Goal: Task Accomplishment & Management: Manage account settings

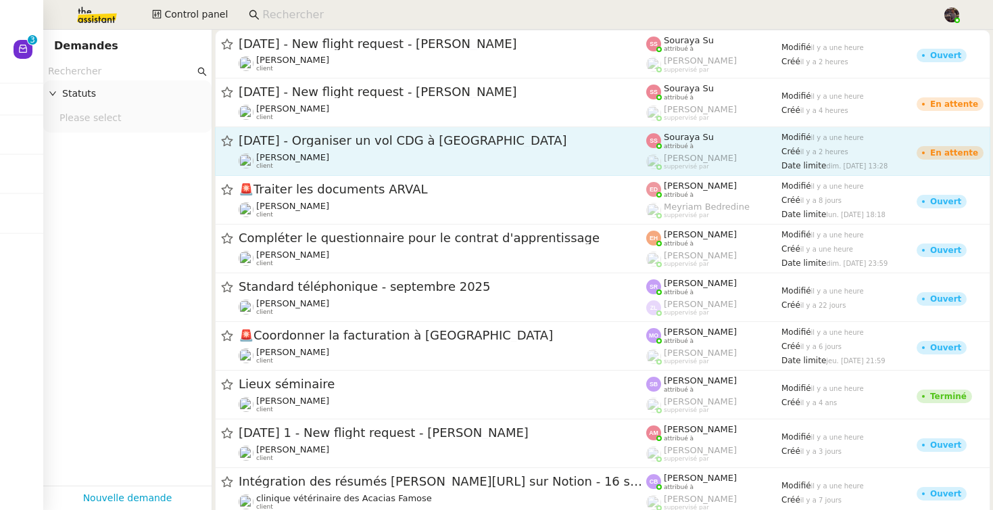
click at [412, 147] on div "30th November 2025 - Organiser un vol CDG à Manchester" at bounding box center [443, 140] width 408 height 17
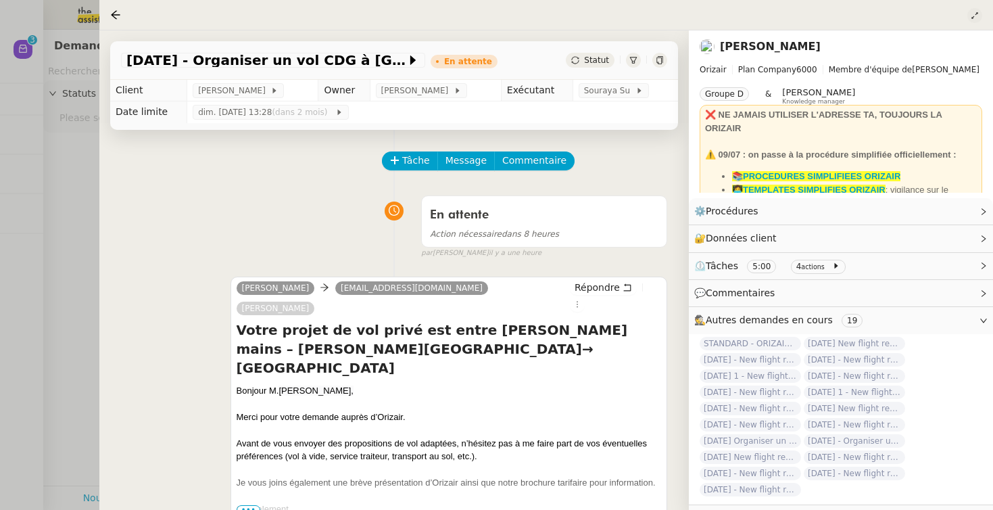
click at [979, 16] on icon at bounding box center [975, 15] width 14 height 8
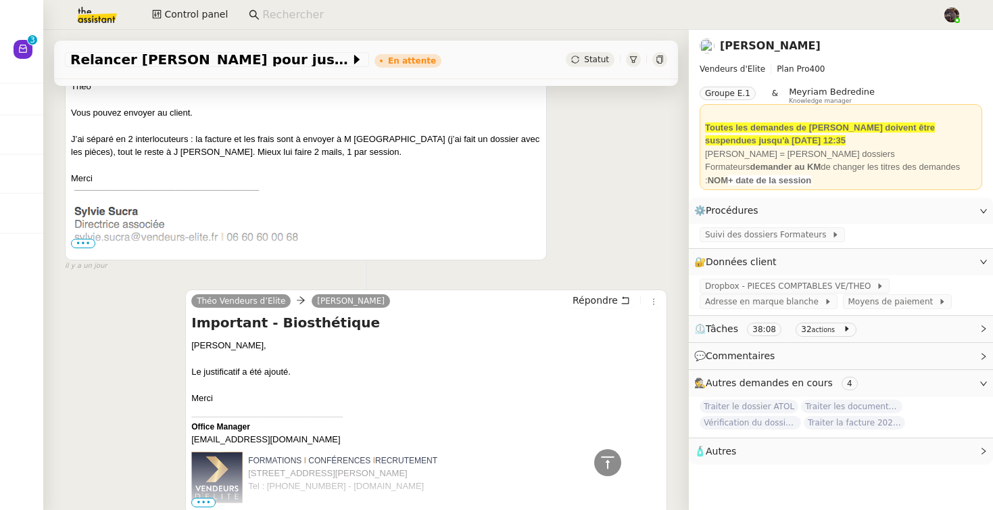
scroll to position [2275, 0]
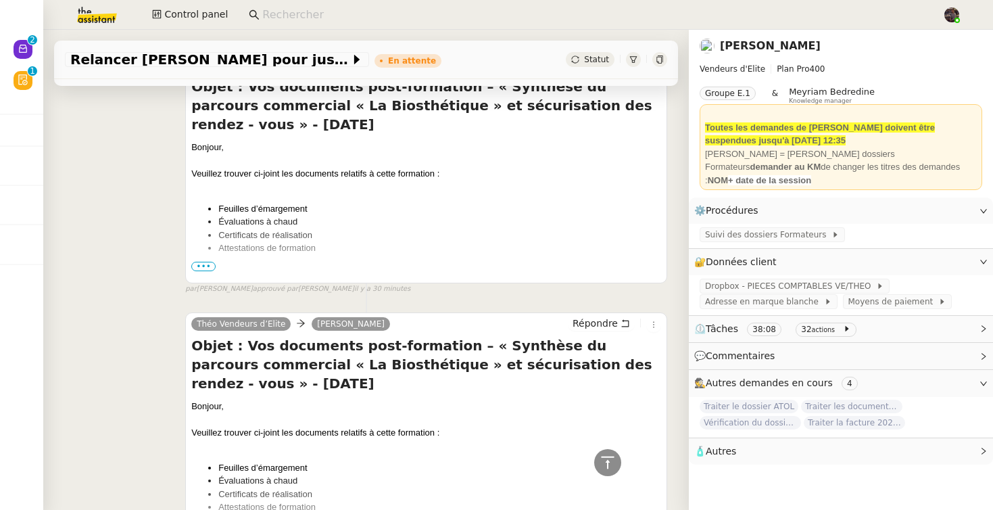
scroll to position [1508, 0]
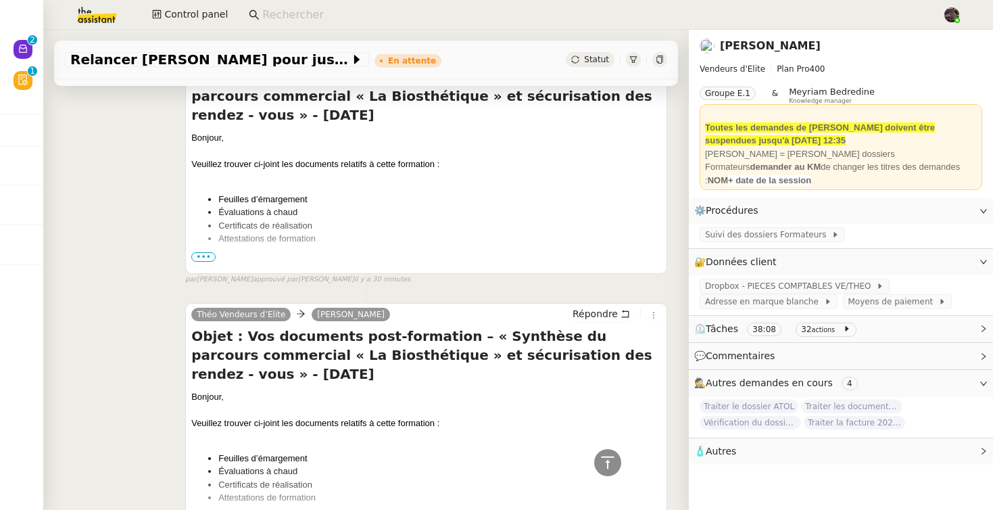
click at [214, 259] on span "•••" at bounding box center [203, 256] width 24 height 9
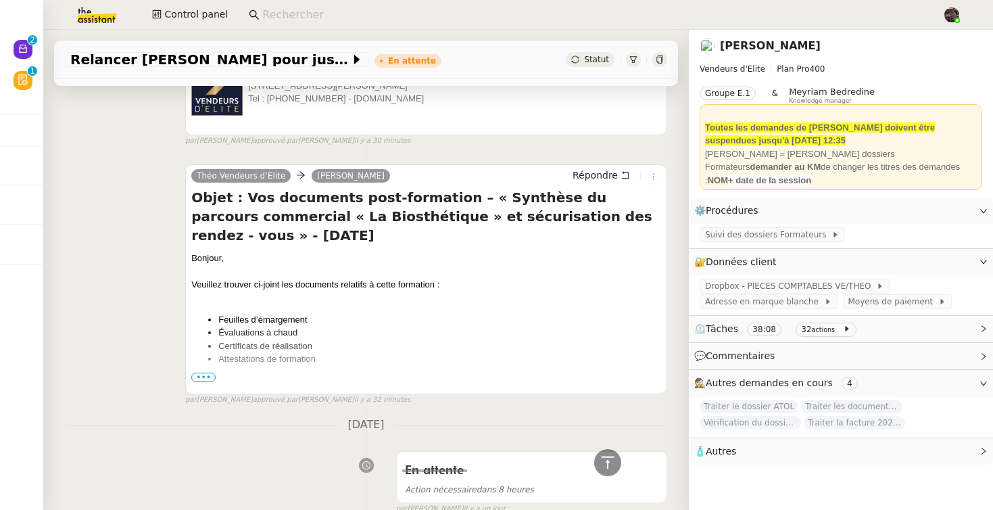
scroll to position [1989, 0]
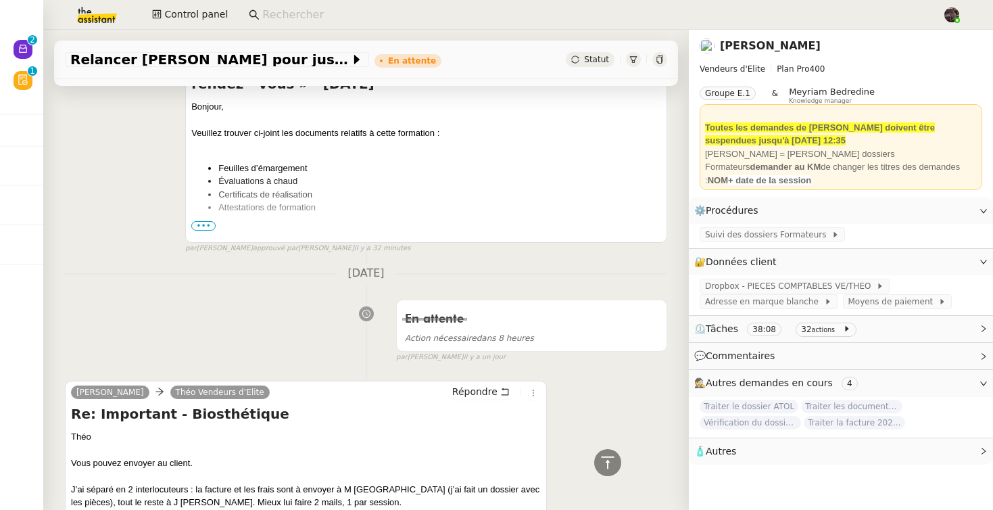
click at [203, 226] on span "•••" at bounding box center [203, 225] width 24 height 9
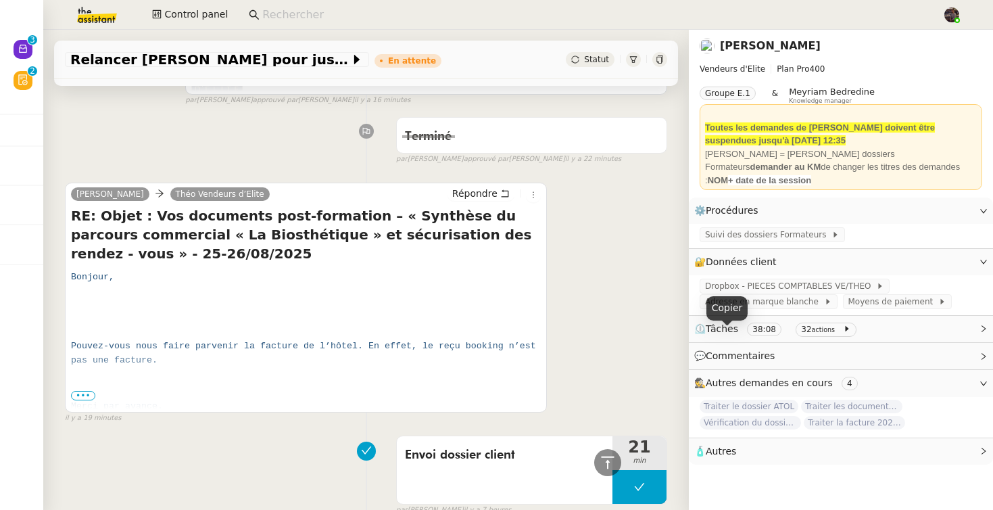
scroll to position [0, 0]
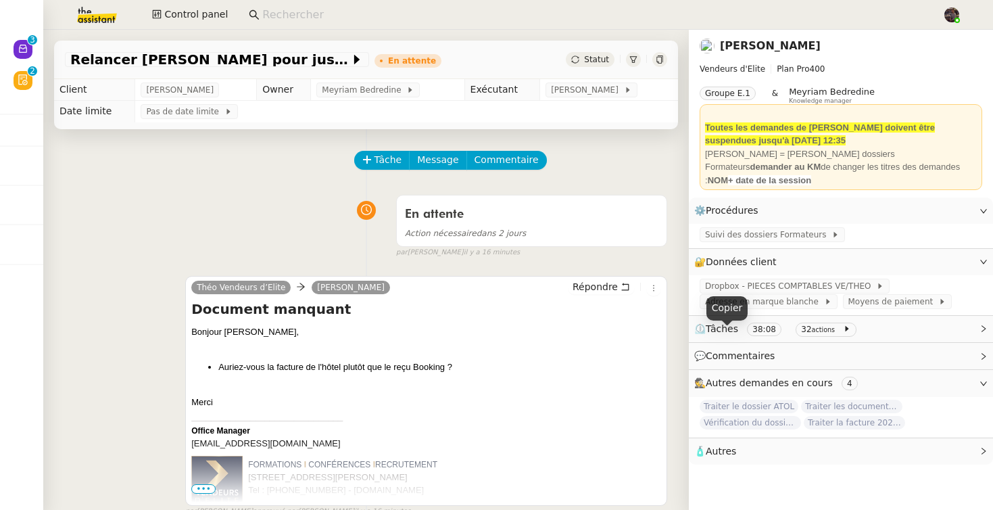
click at [628, 62] on div at bounding box center [633, 59] width 15 height 15
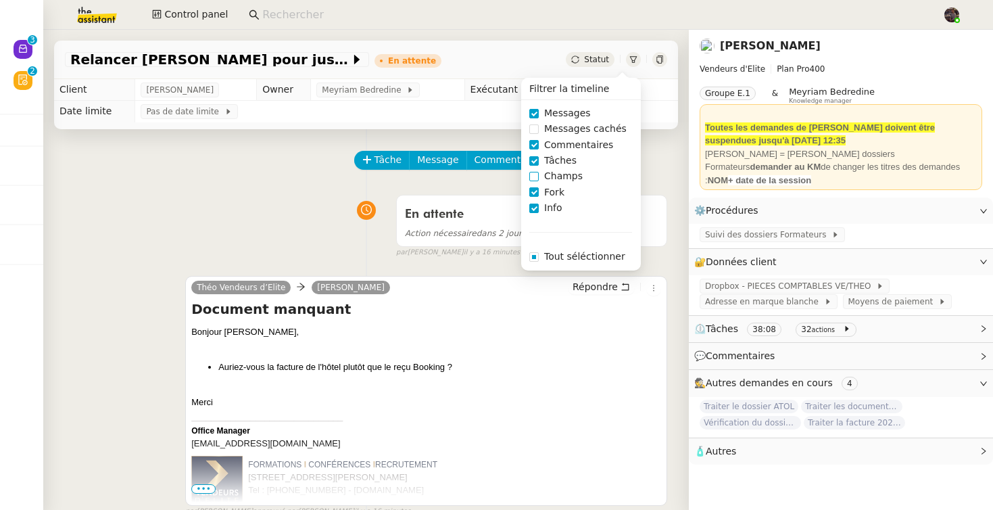
click at [548, 174] on span "Champs" at bounding box center [563, 176] width 49 height 16
click at [579, 125] on span "Messages cachés" at bounding box center [585, 129] width 93 height 16
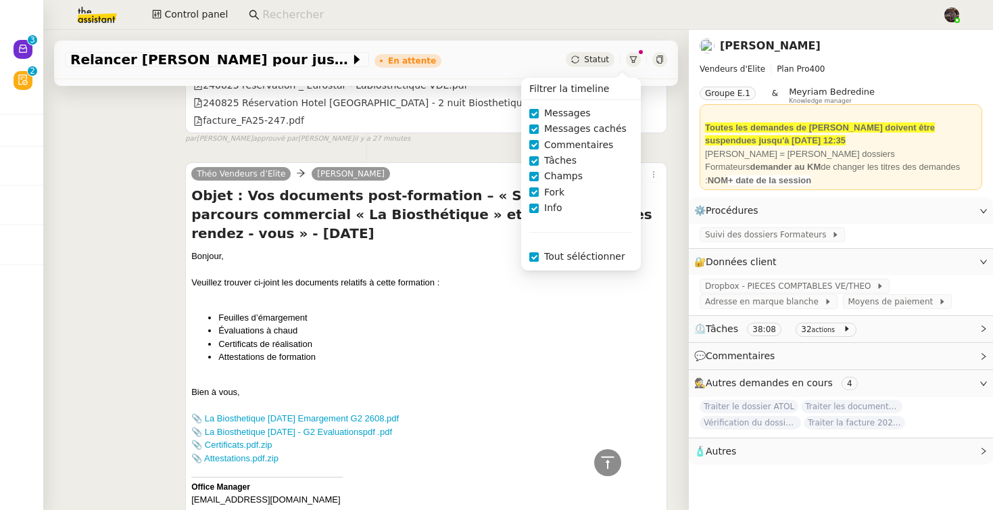
click at [418, 276] on div "Veuillez trouver ci-joint les documents relatifs à cette formation :" at bounding box center [426, 283] width 470 height 14
